Goal: Task Accomplishment & Management: Manage account settings

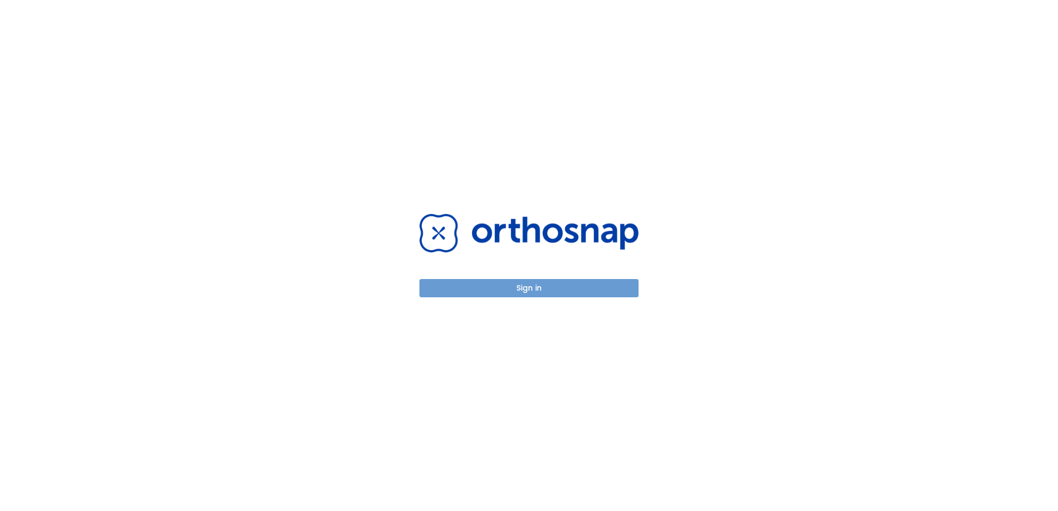
click at [494, 286] on button "Sign in" at bounding box center [528, 288] width 219 height 18
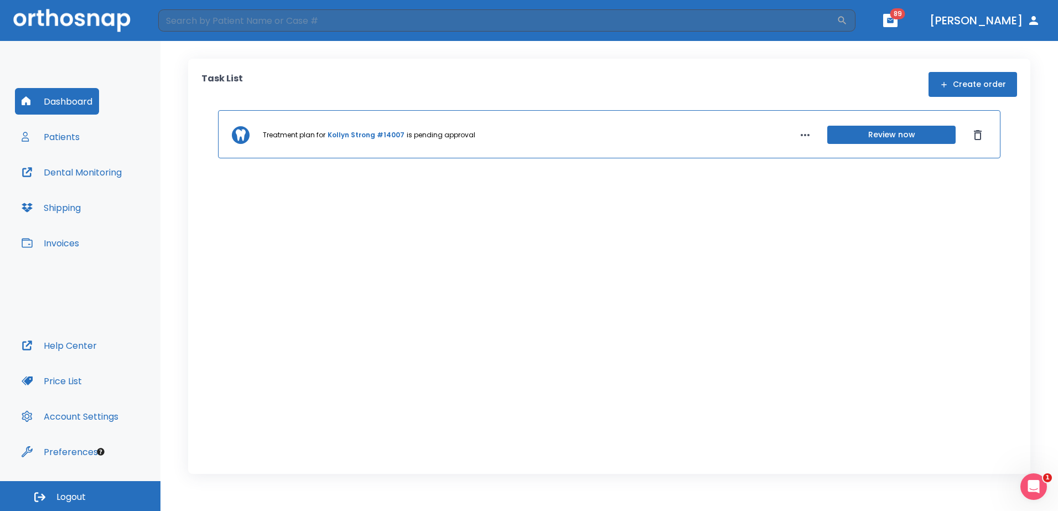
click at [73, 134] on button "Patients" at bounding box center [50, 136] width 71 height 27
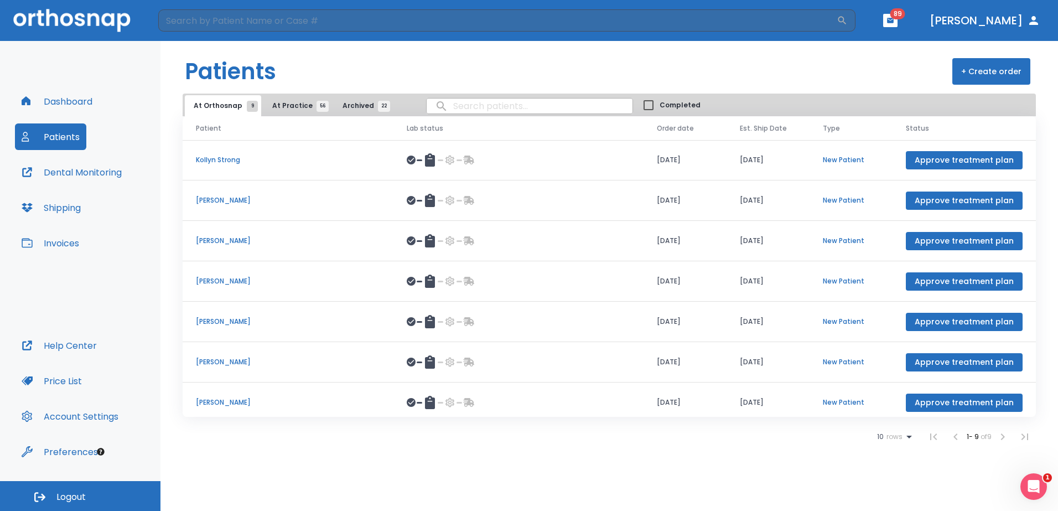
click at [500, 110] on input "search" at bounding box center [530, 106] width 206 height 22
type input "[PERSON_NAME]"
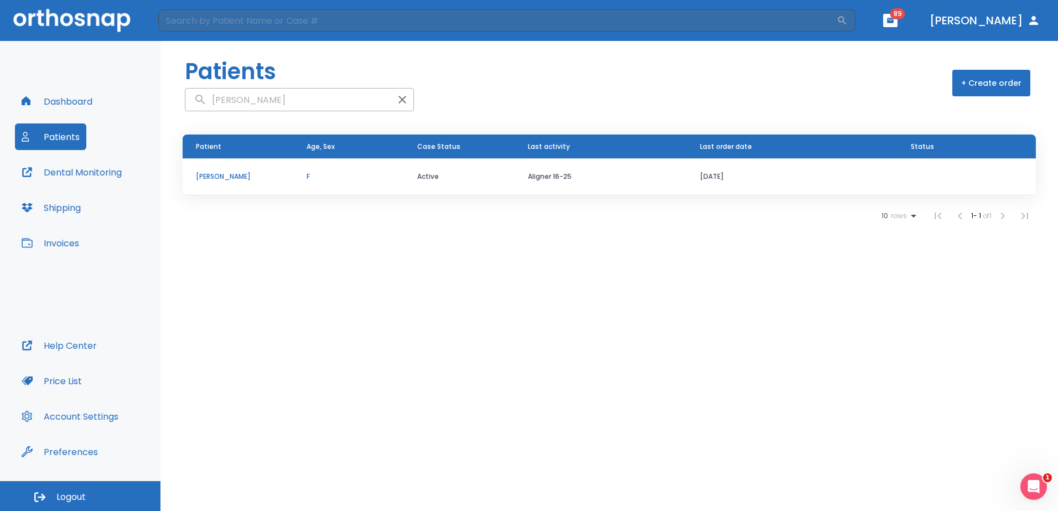
click at [233, 179] on p "[PERSON_NAME]" at bounding box center [238, 177] width 84 height 10
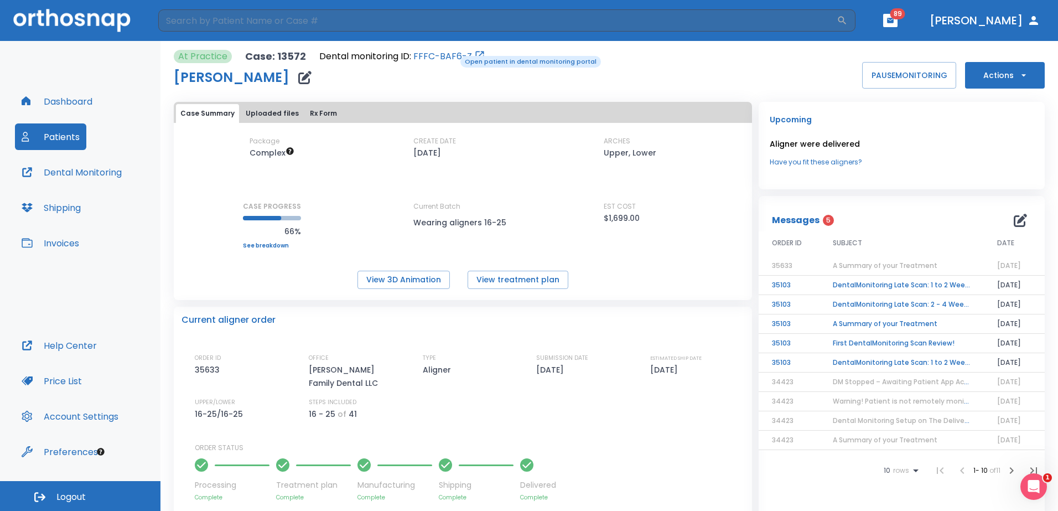
click at [453, 55] on link "FFFC-BAF6-Z" at bounding box center [442, 56] width 59 height 13
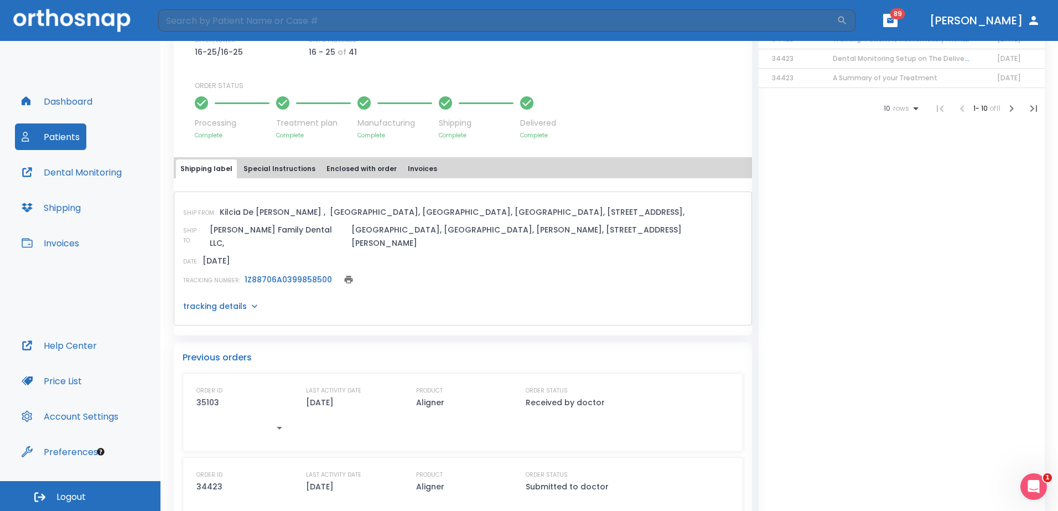
scroll to position [378, 0]
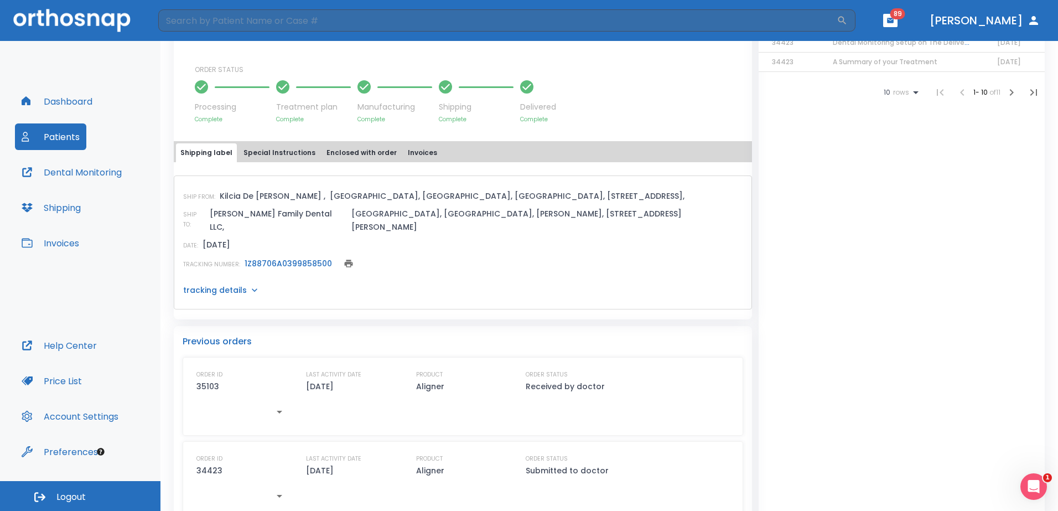
click at [243, 284] on p "tracking details" at bounding box center [215, 289] width 64 height 11
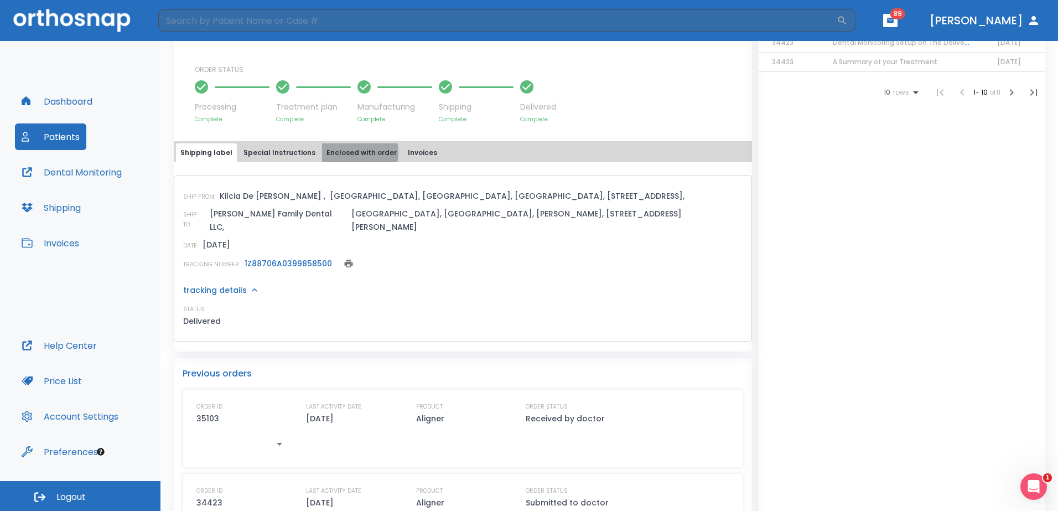
click at [342, 143] on button "Enclosed with order" at bounding box center [361, 152] width 79 height 19
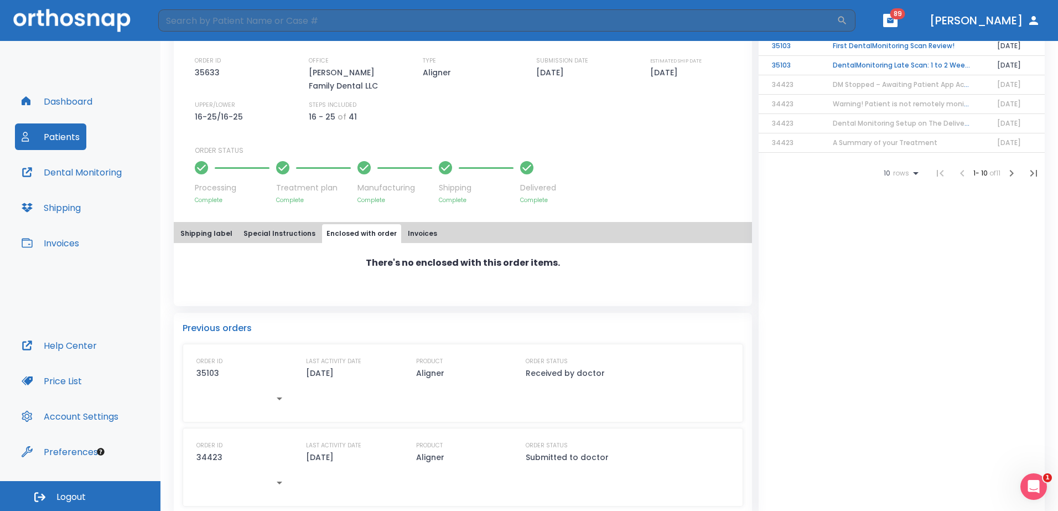
click at [262, 224] on button "Special Instructions" at bounding box center [279, 233] width 81 height 19
click at [204, 224] on button "Shipping label" at bounding box center [206, 233] width 61 height 19
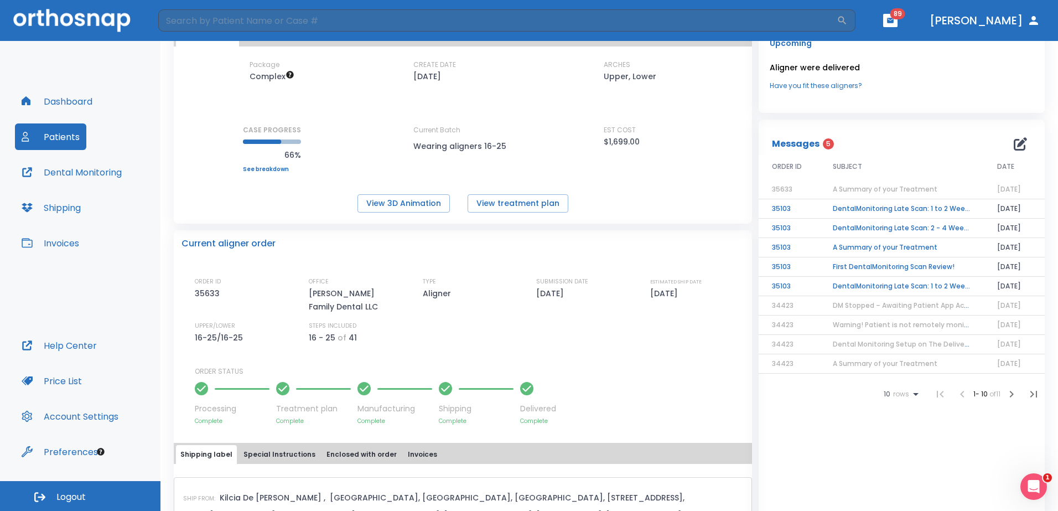
scroll to position [76, 0]
click at [853, 188] on span "A Summary of your Treatment" at bounding box center [885, 189] width 105 height 9
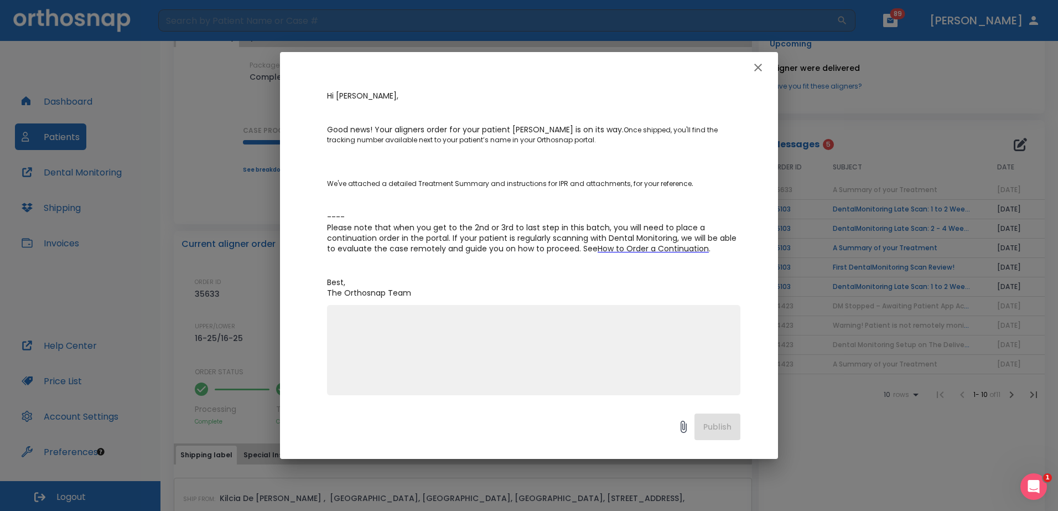
scroll to position [142, 0]
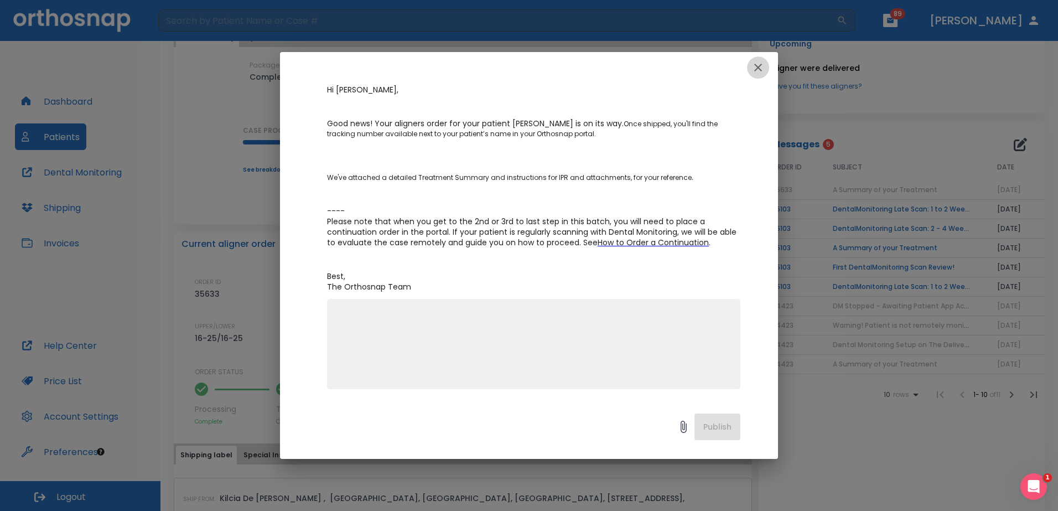
click at [756, 65] on icon "button" at bounding box center [758, 68] width 8 height 8
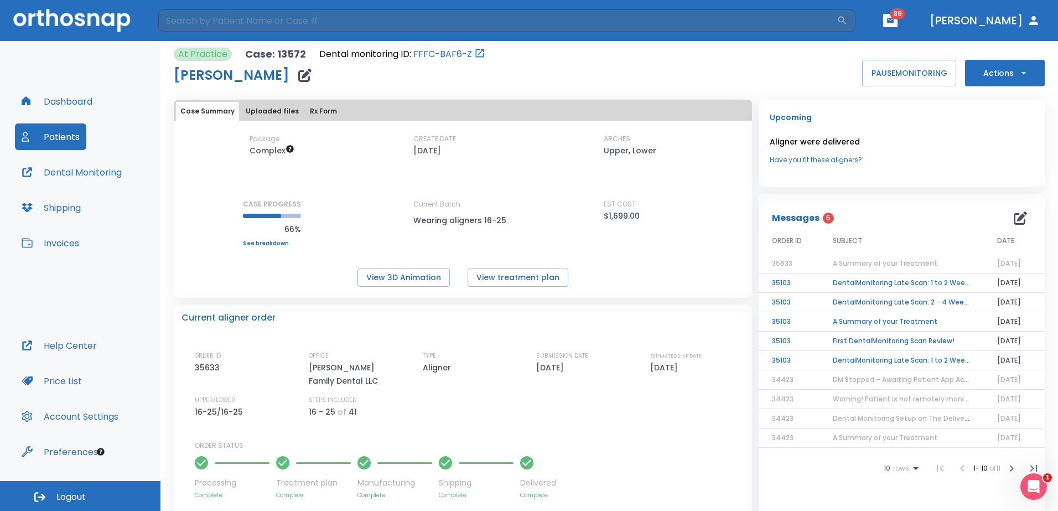
scroll to position [0, 0]
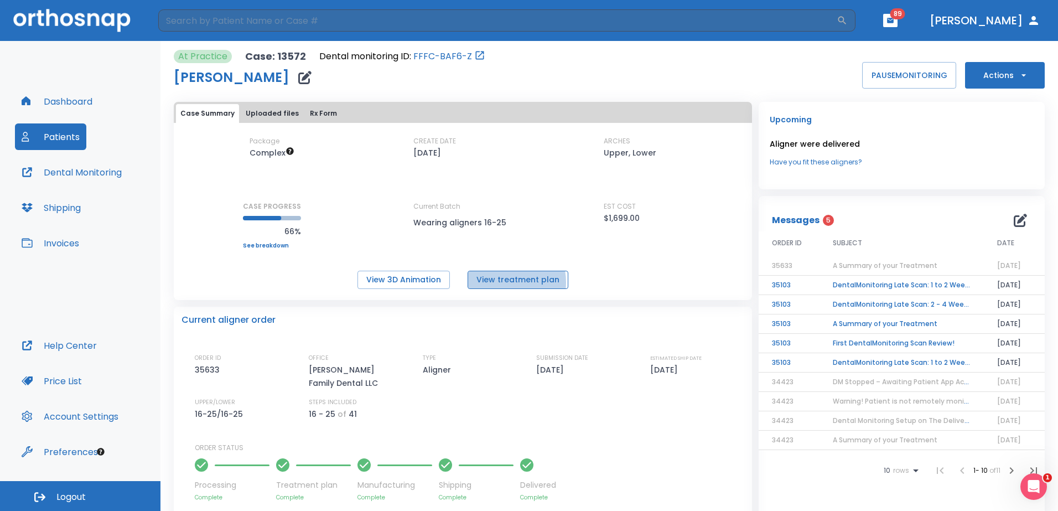
click at [501, 282] on button "View treatment plan" at bounding box center [518, 280] width 101 height 18
click at [827, 160] on link "Have you fit these aligners?" at bounding box center [902, 162] width 264 height 10
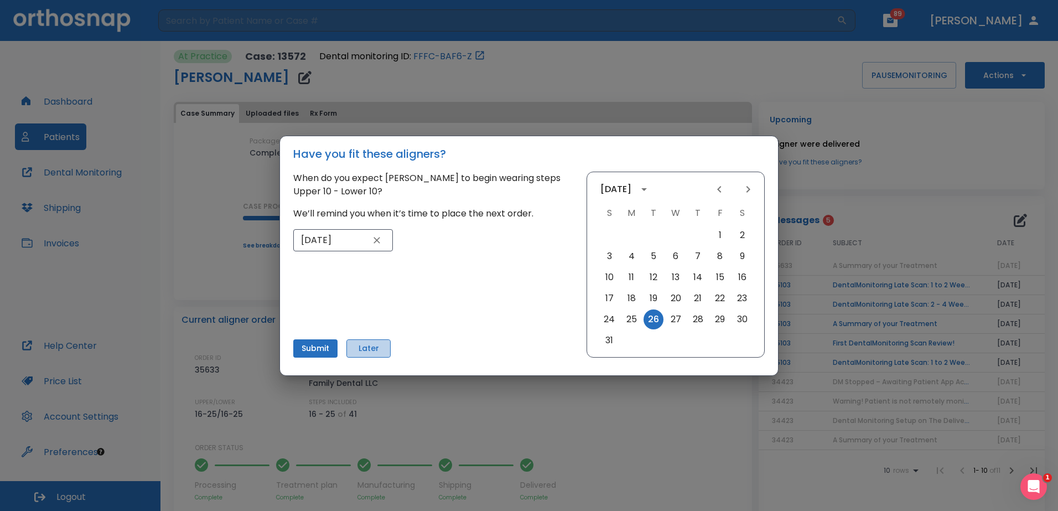
click at [381, 355] on button "Later" at bounding box center [368, 348] width 44 height 18
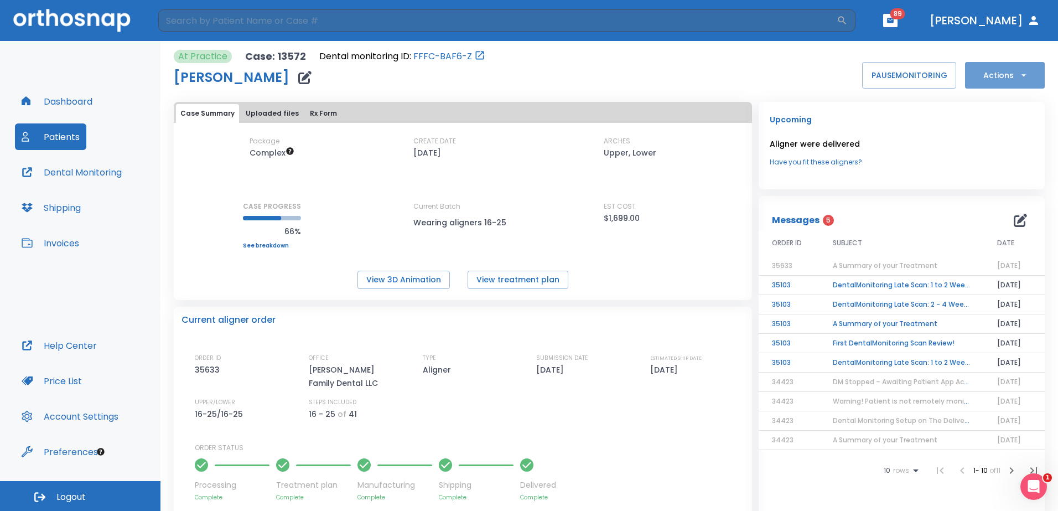
click at [1021, 76] on icon "button" at bounding box center [1023, 75] width 4 height 2
click at [994, 192] on p "Schedule consult" at bounding box center [996, 190] width 59 height 10
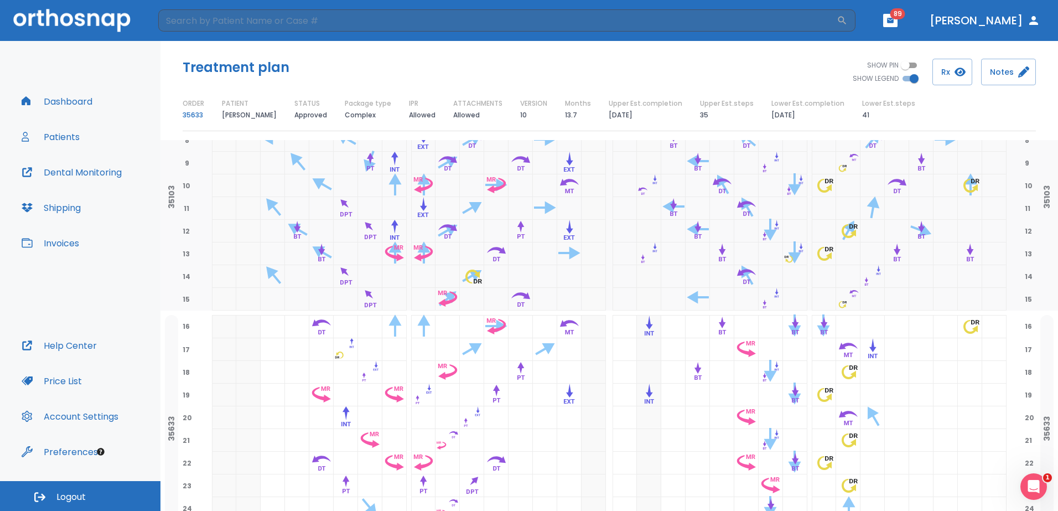
scroll to position [382, 0]
